Goal: Task Accomplishment & Management: Manage account settings

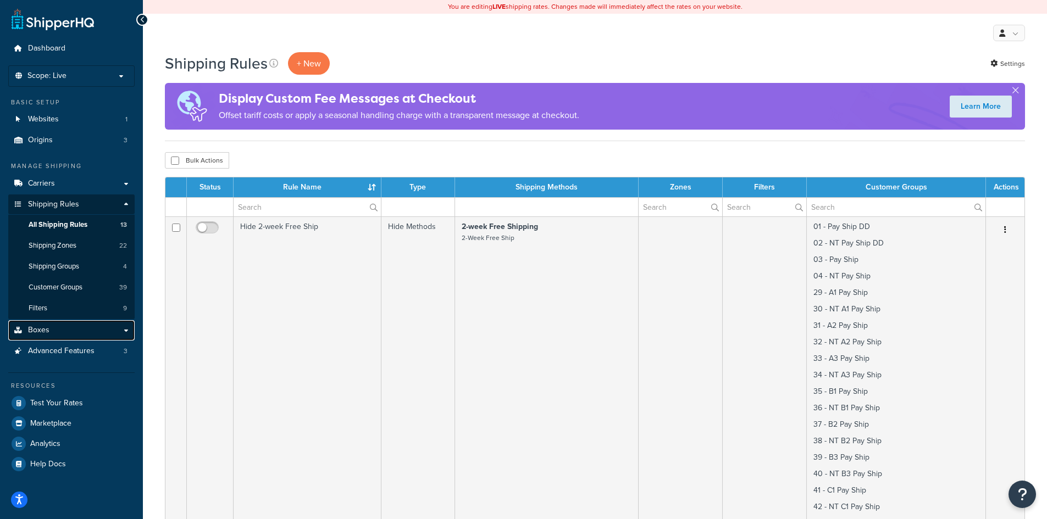
click at [49, 329] on link "Boxes" at bounding box center [71, 330] width 126 height 20
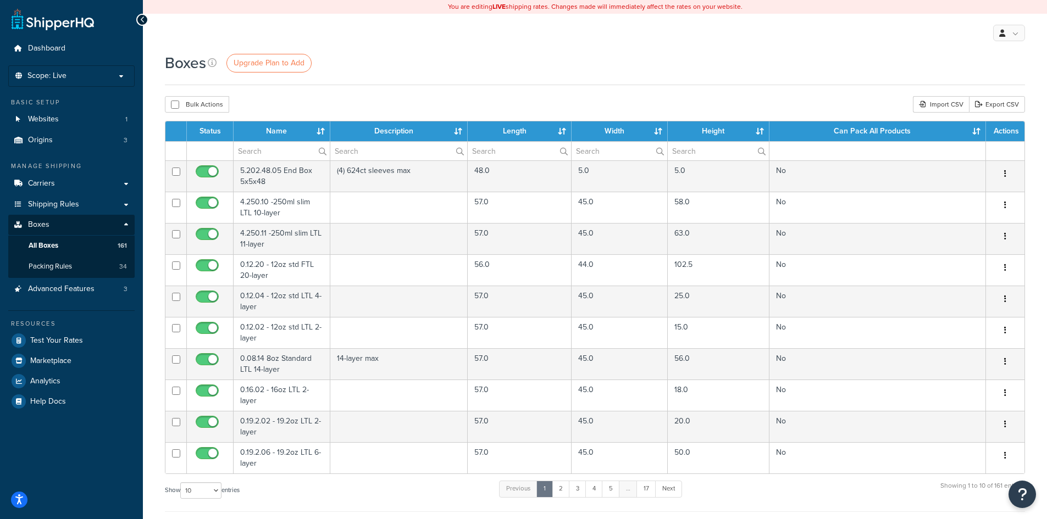
click at [320, 132] on th "Name" at bounding box center [282, 131] width 97 height 20
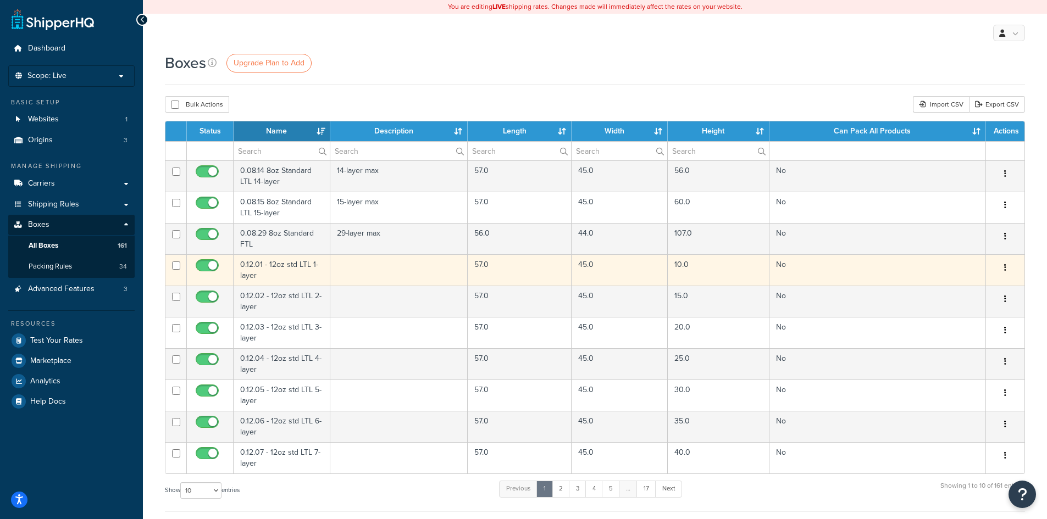
scroll to position [55, 0]
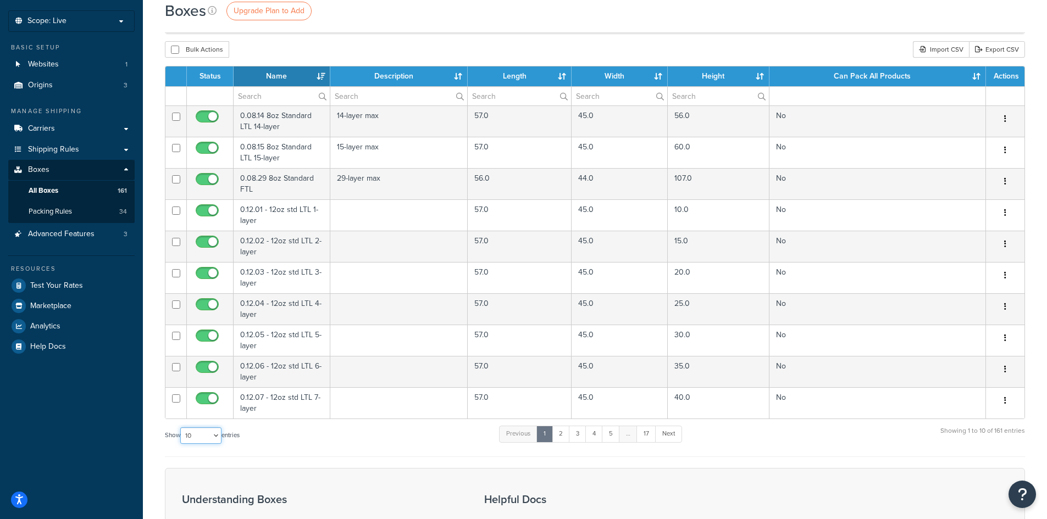
click at [218, 439] on select "10 15 25 50 100 1000" at bounding box center [200, 436] width 41 height 16
select select "1000"
click at [181, 429] on select "10 15 25 50 100 1000" at bounding box center [200, 436] width 41 height 16
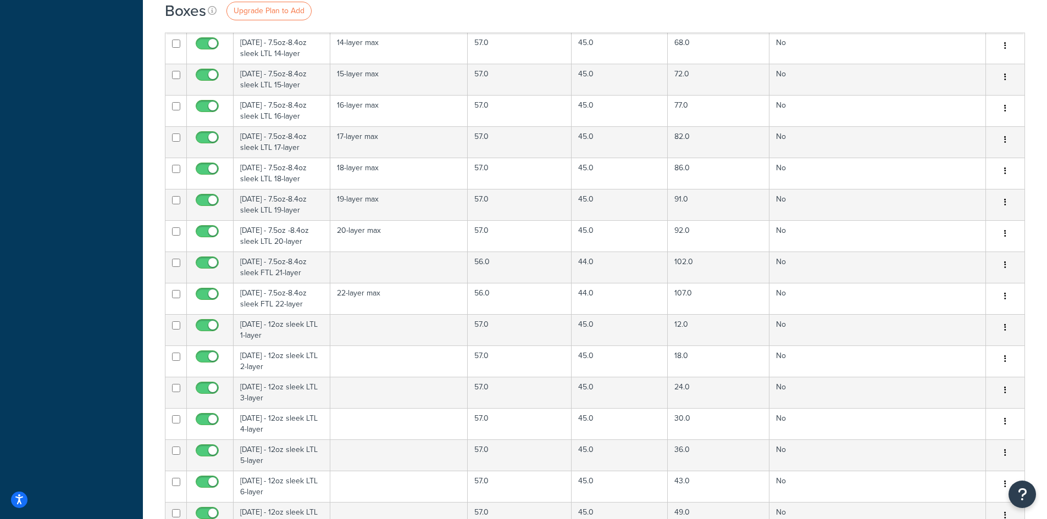
scroll to position [2199, 0]
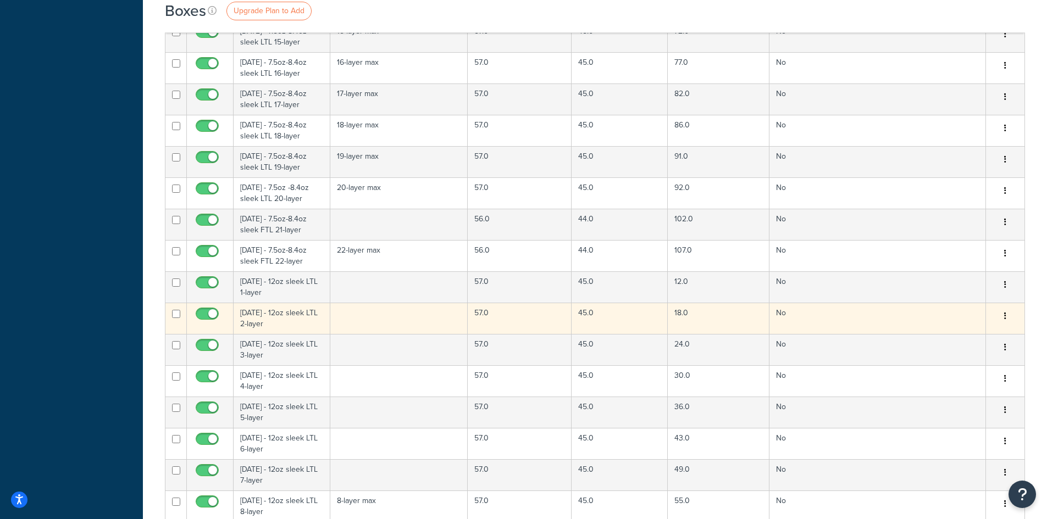
click at [293, 319] on td "1.12.02 - 12oz sleek LTL 2-layer" at bounding box center [282, 318] width 97 height 31
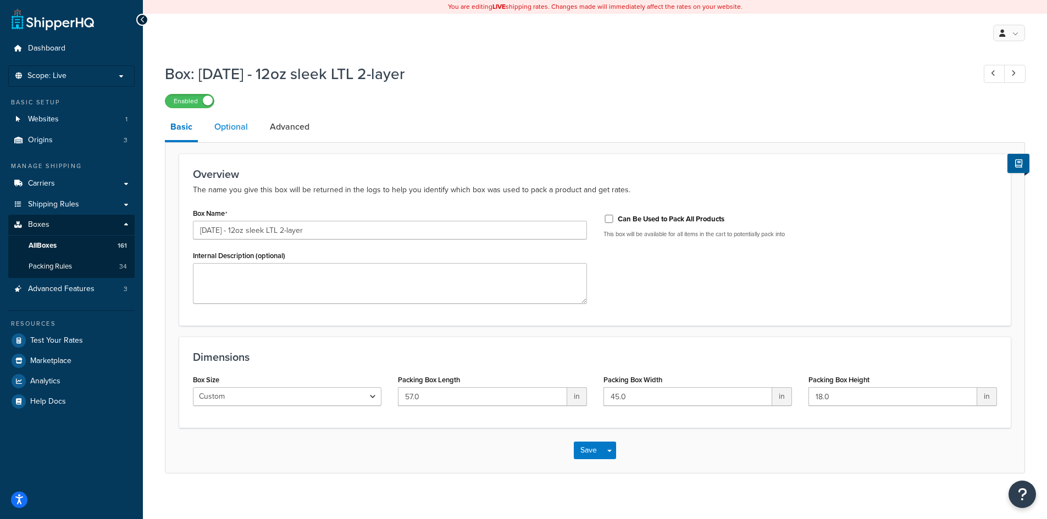
click at [237, 125] on link "Optional" at bounding box center [231, 127] width 45 height 26
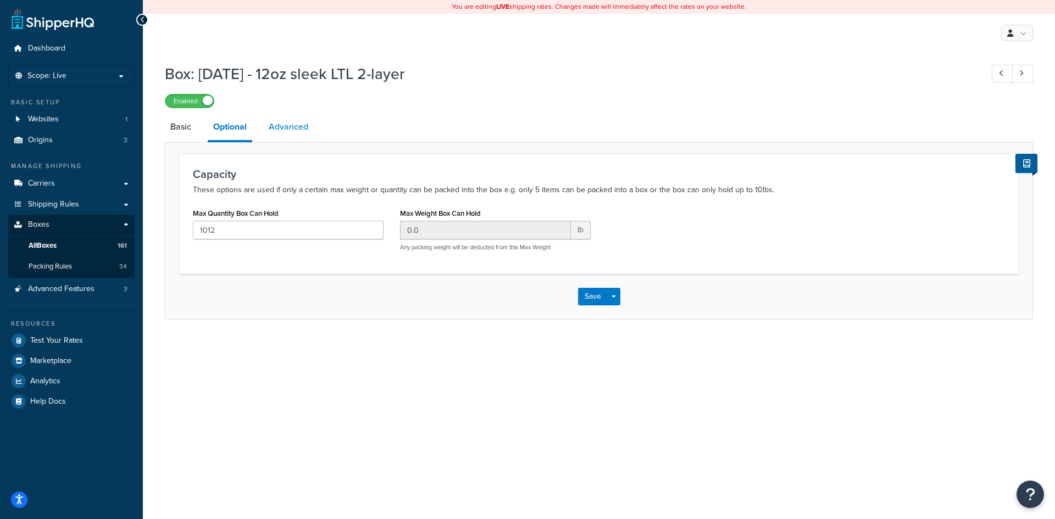
click at [281, 127] on link "Advanced" at bounding box center [288, 127] width 51 height 26
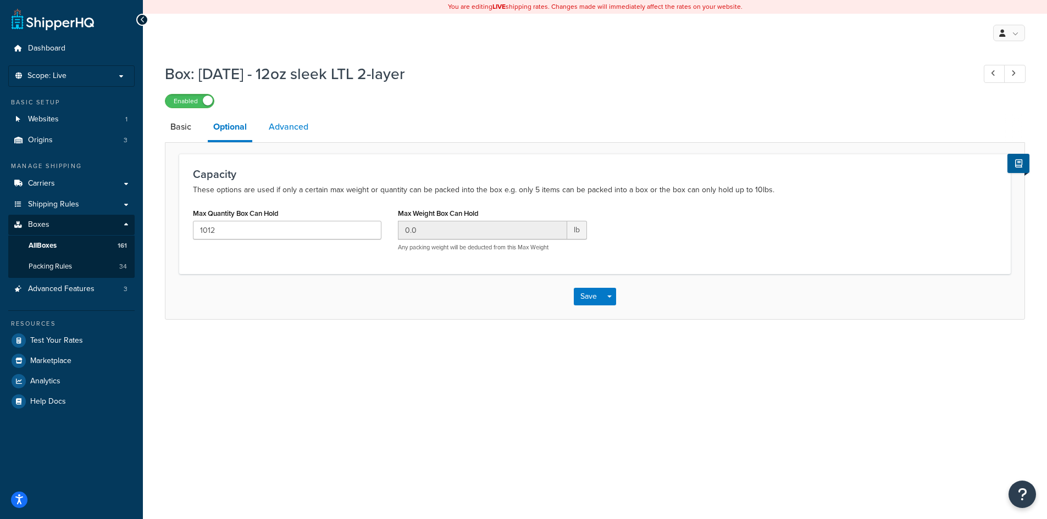
select select "250"
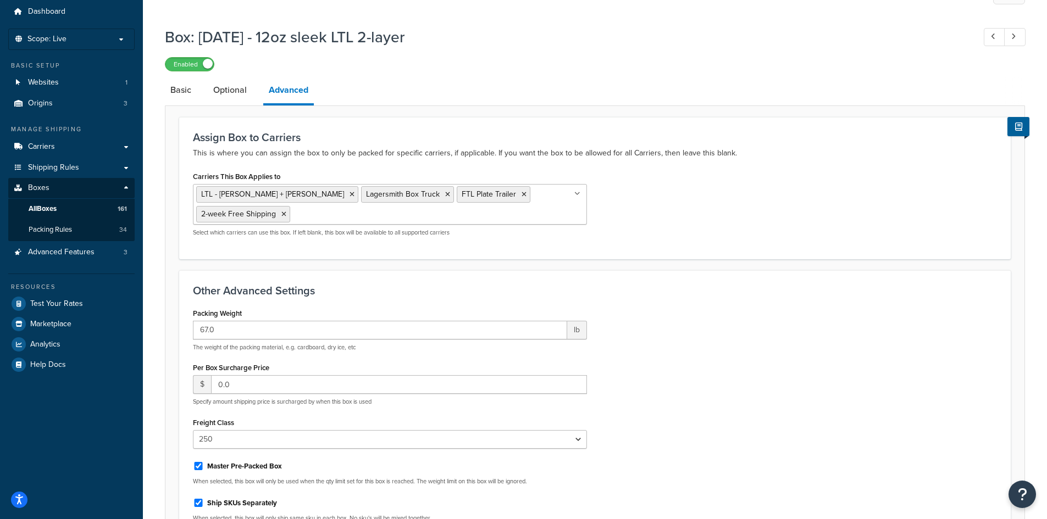
scroll to position [55, 0]
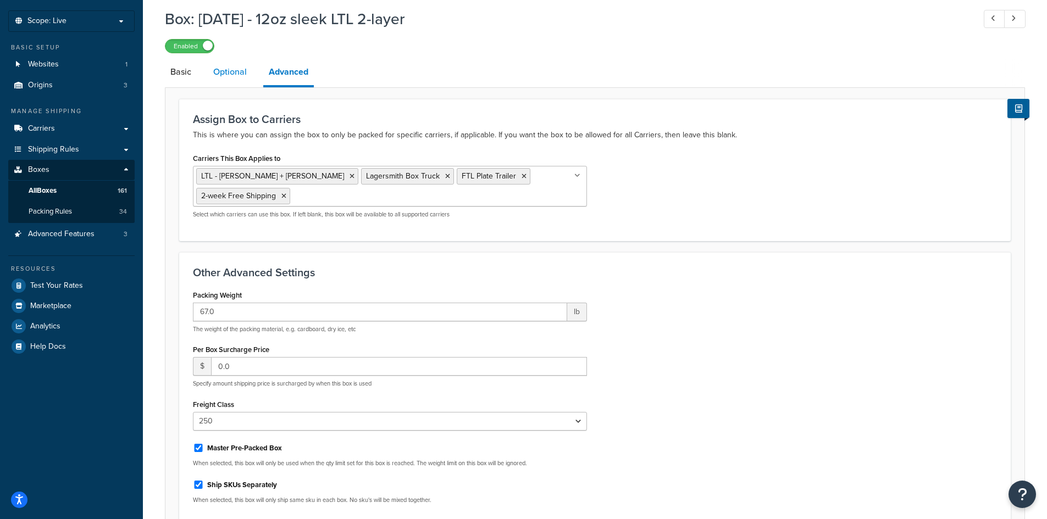
click at [219, 74] on link "Optional" at bounding box center [230, 72] width 45 height 26
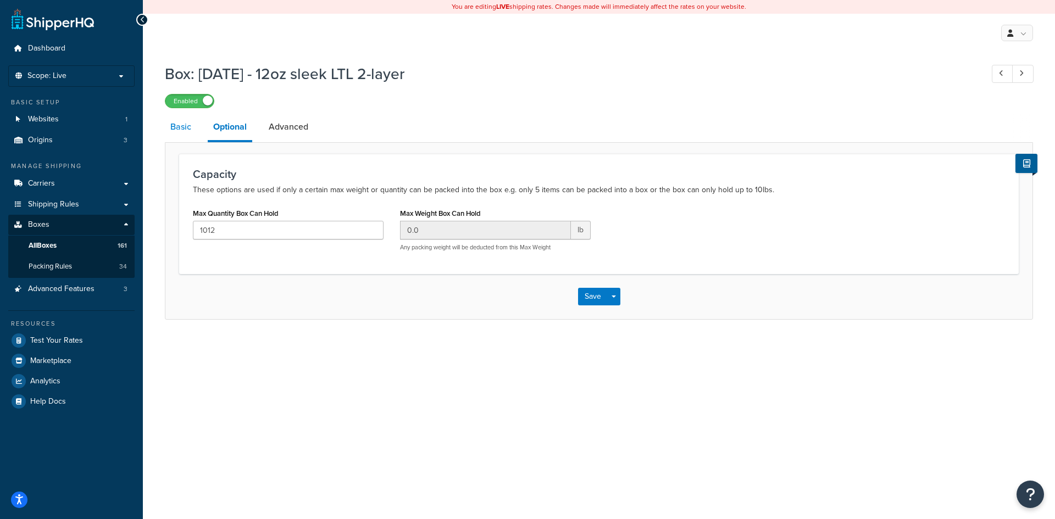
click at [185, 128] on link "Basic" at bounding box center [181, 127] width 32 height 26
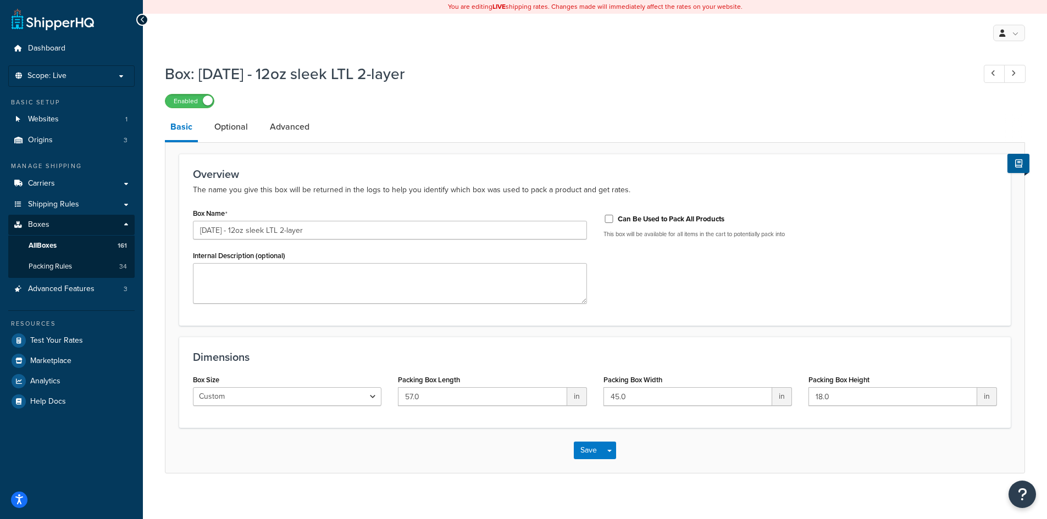
click at [736, 75] on h1 "Box: 1.12.02 - 12oz sleek LTL 2-layer" at bounding box center [564, 73] width 799 height 21
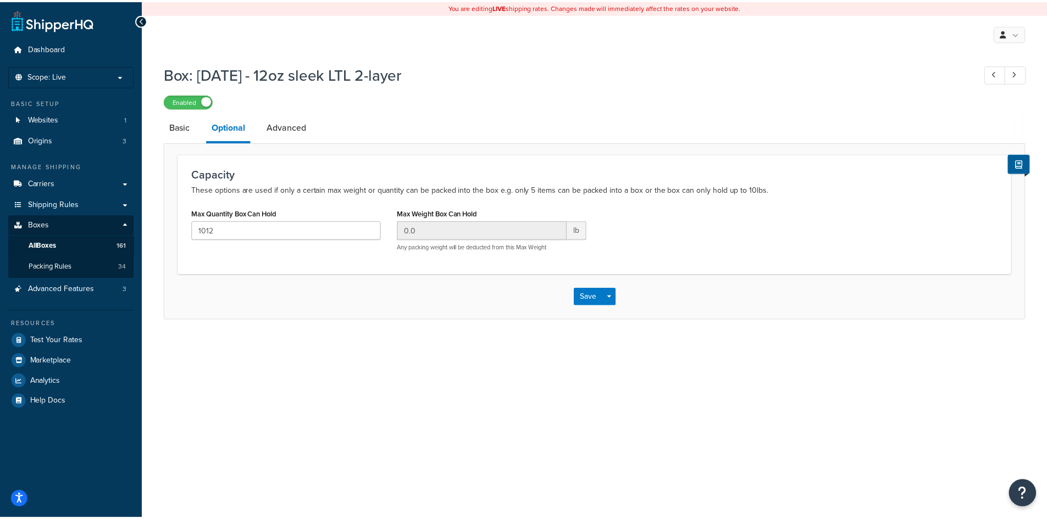
scroll to position [55, 0]
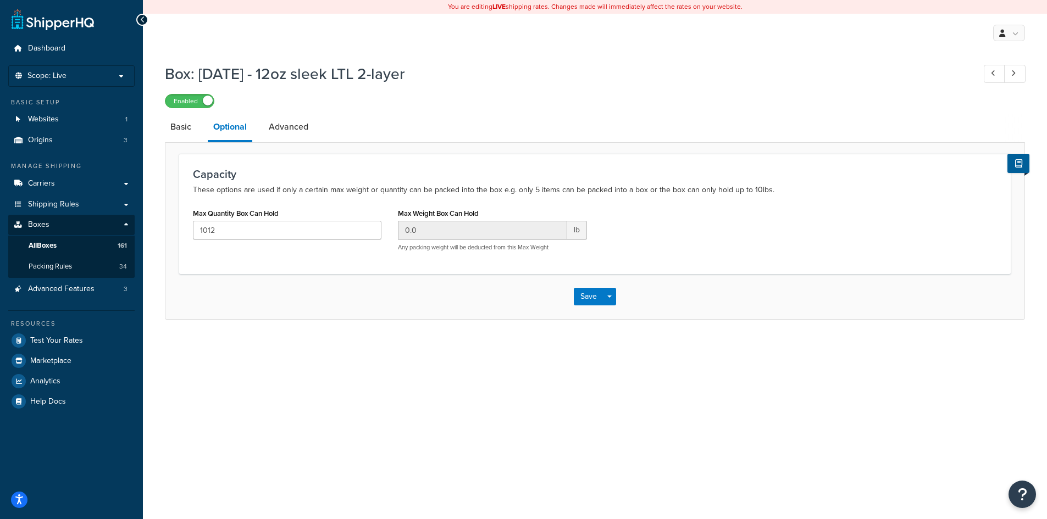
select select "250"
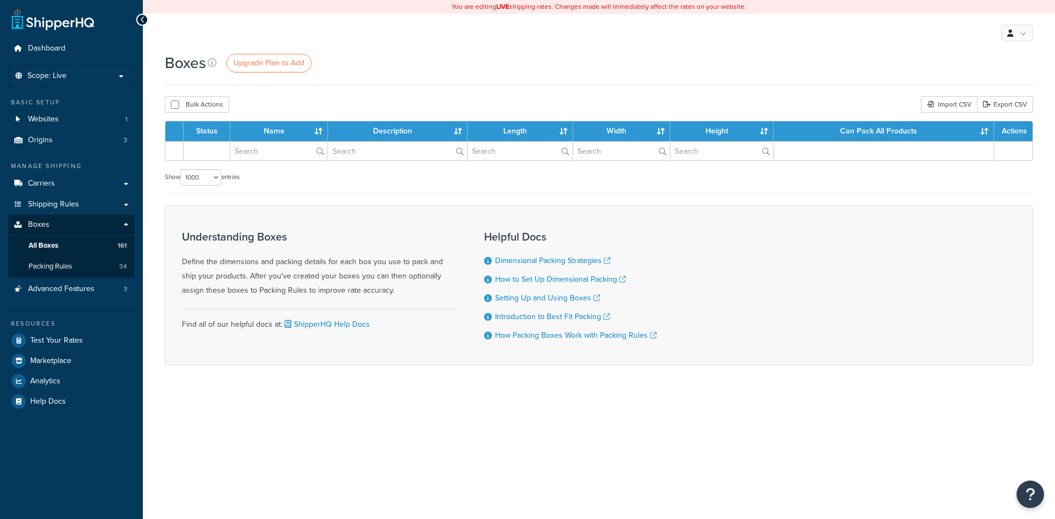
select select "1000"
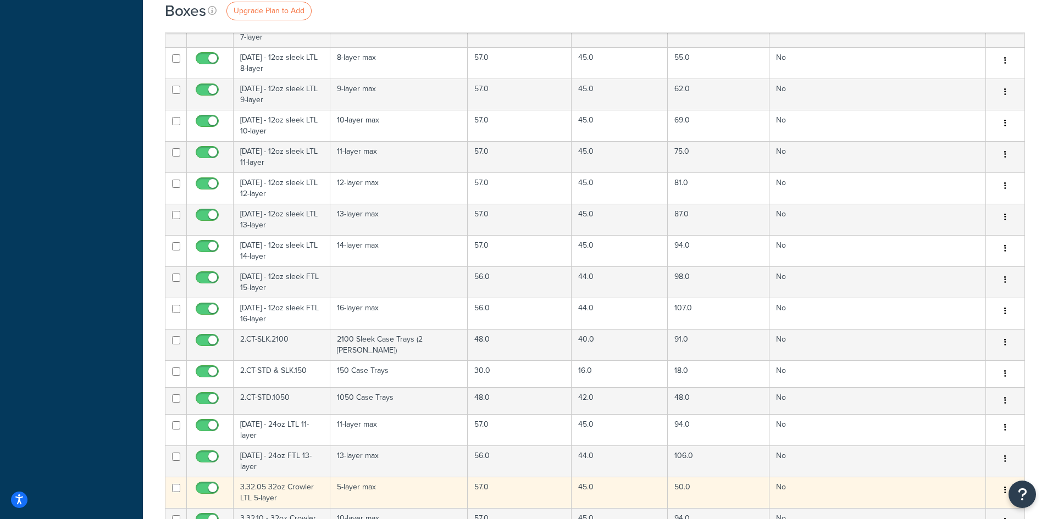
scroll to position [2639, 0]
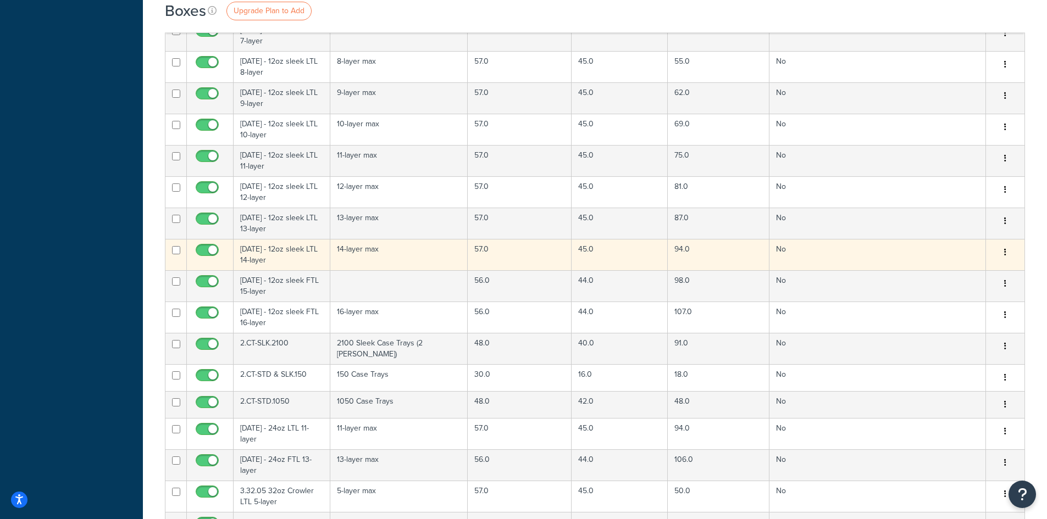
click at [295, 258] on td "[DATE] - 12oz sleek LTL 14-layer" at bounding box center [282, 254] width 97 height 31
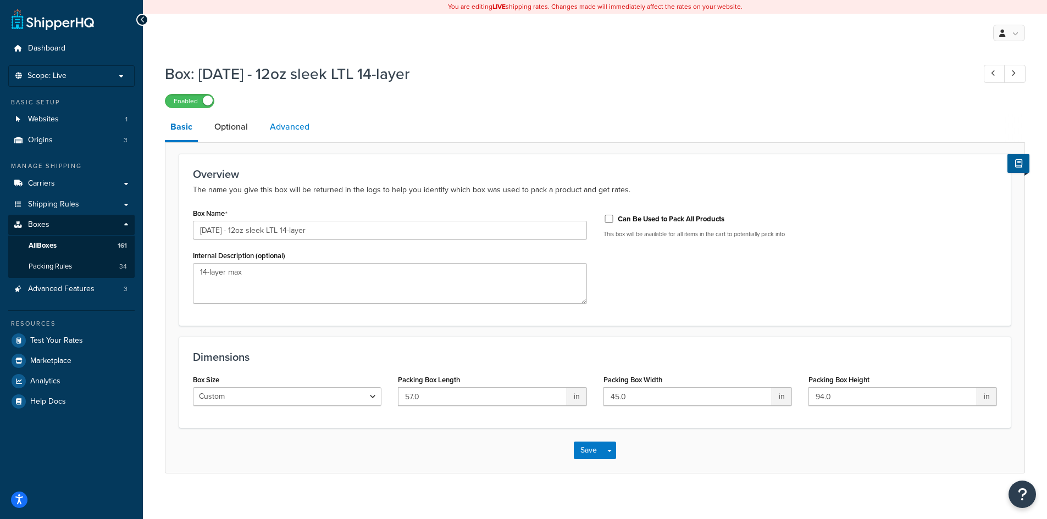
click at [273, 126] on link "Advanced" at bounding box center [289, 127] width 51 height 26
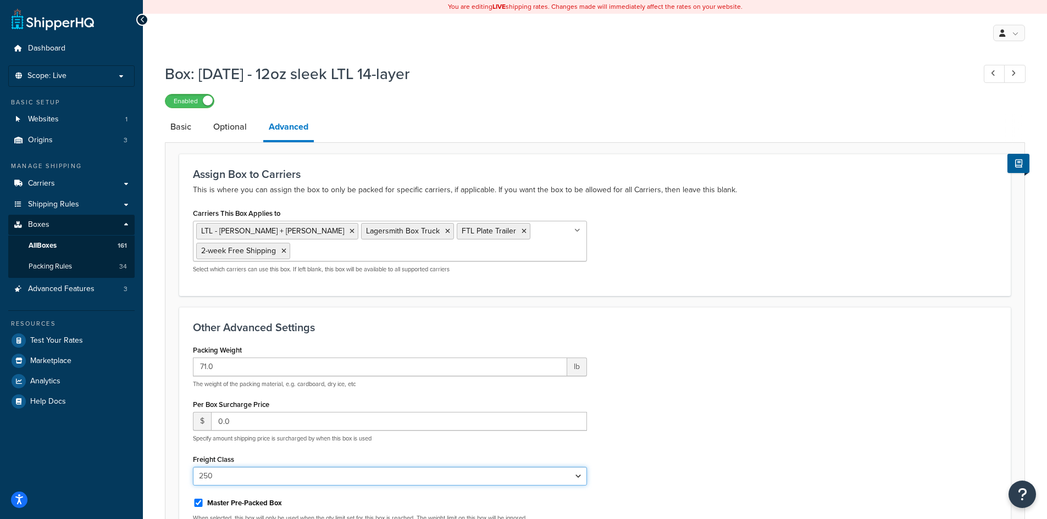
click at [266, 474] on select "N/A 50 55 60 65 70 77.5 85 92.5 100 110 125 150 175 200 250 300 400 500" at bounding box center [390, 476] width 394 height 19
select select "300"
click at [193, 467] on select "N/A 50 55 60 65 70 77.5 85 92.5 100 110 125 150 175 200 250 300 400 500" at bounding box center [390, 476] width 394 height 19
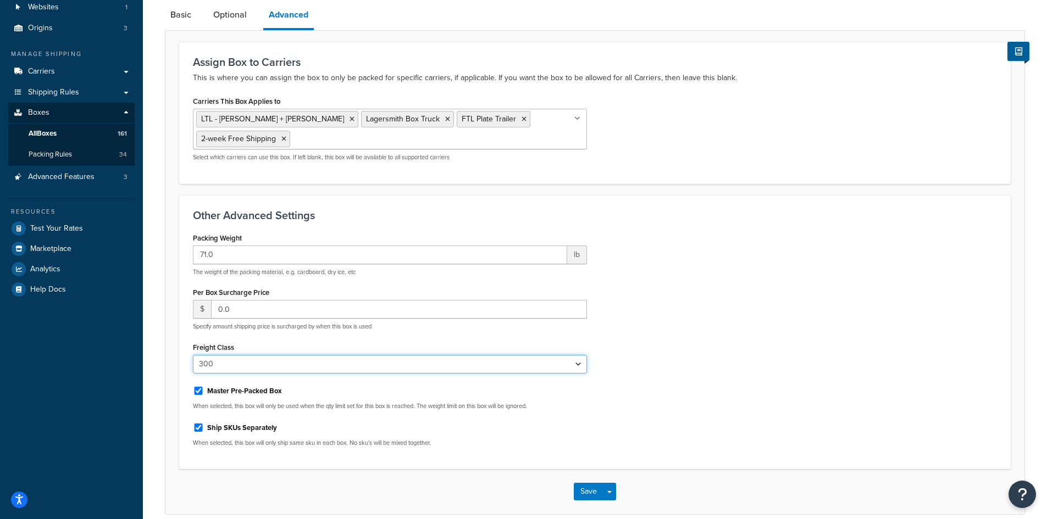
scroll to position [162, 0]
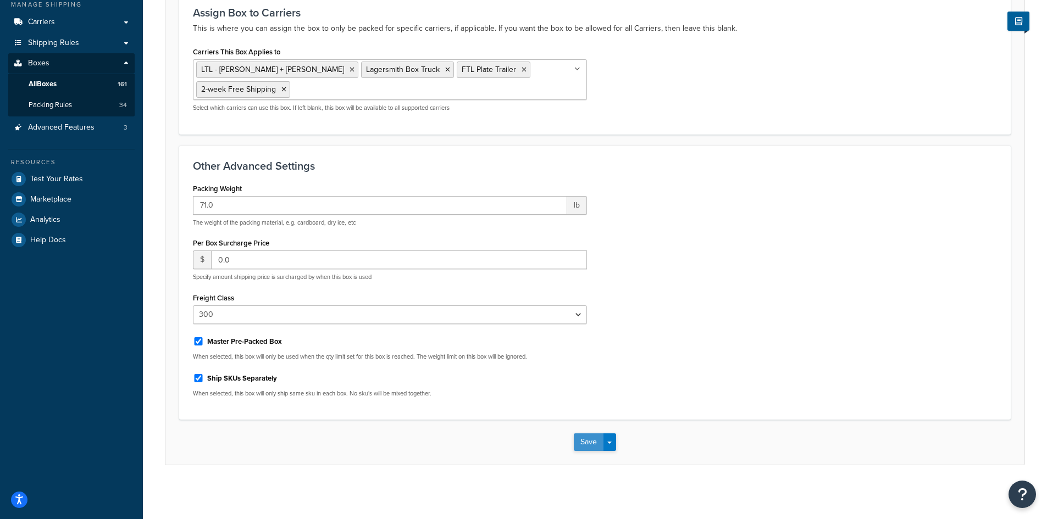
click at [585, 440] on button "Save" at bounding box center [589, 443] width 30 height 18
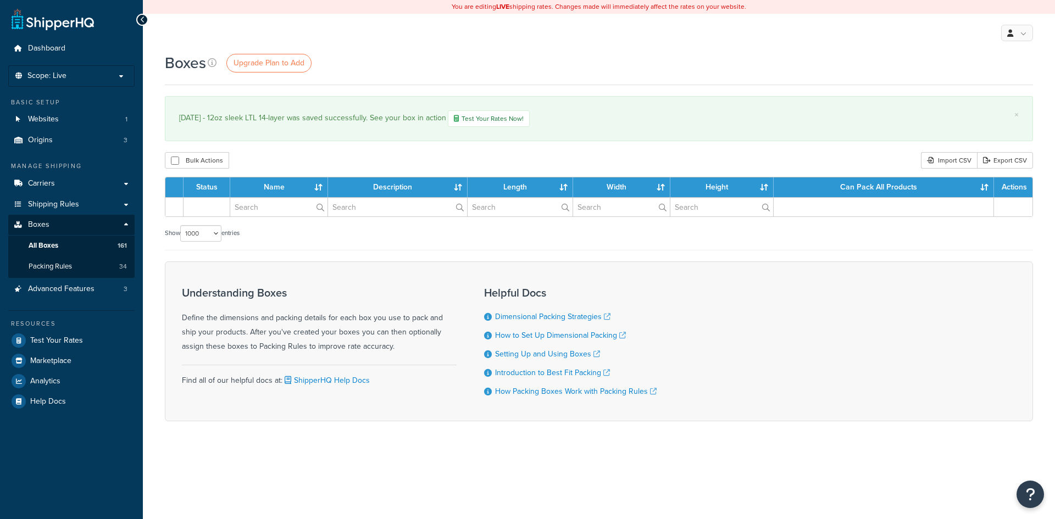
select select "1000"
